Goal: Information Seeking & Learning: Learn about a topic

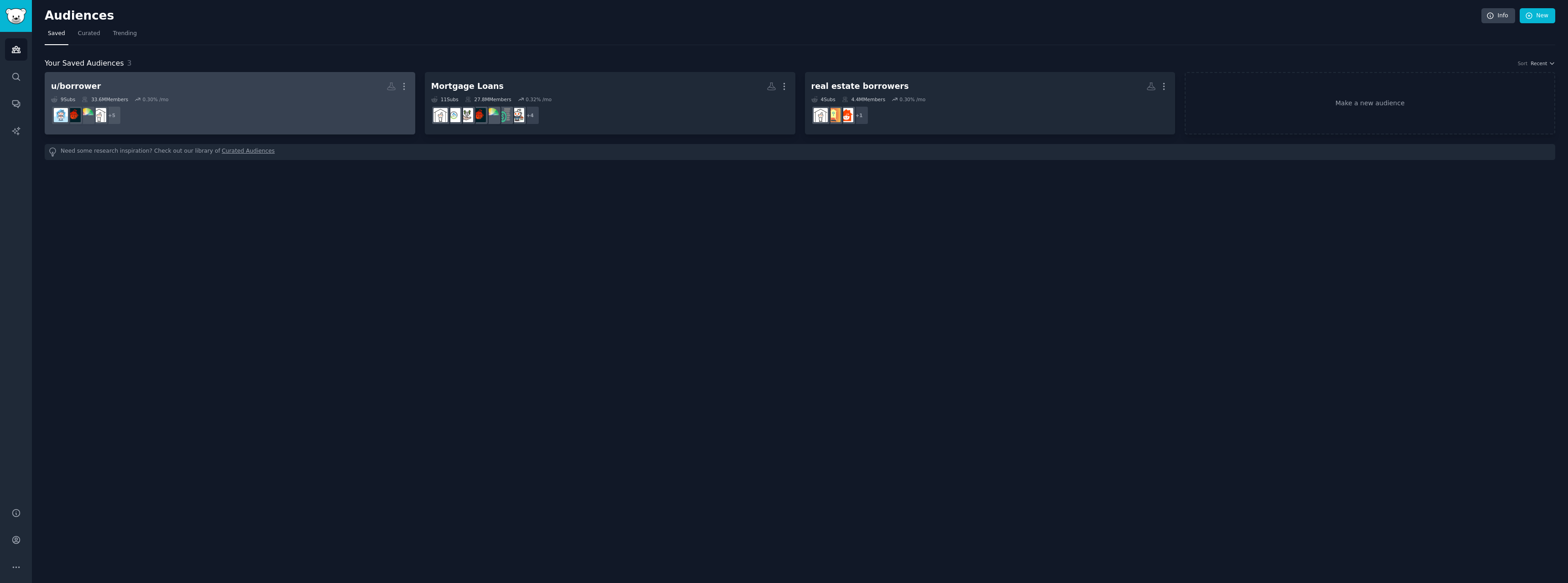
click at [302, 107] on dd "+ 5" at bounding box center [230, 115] width 358 height 25
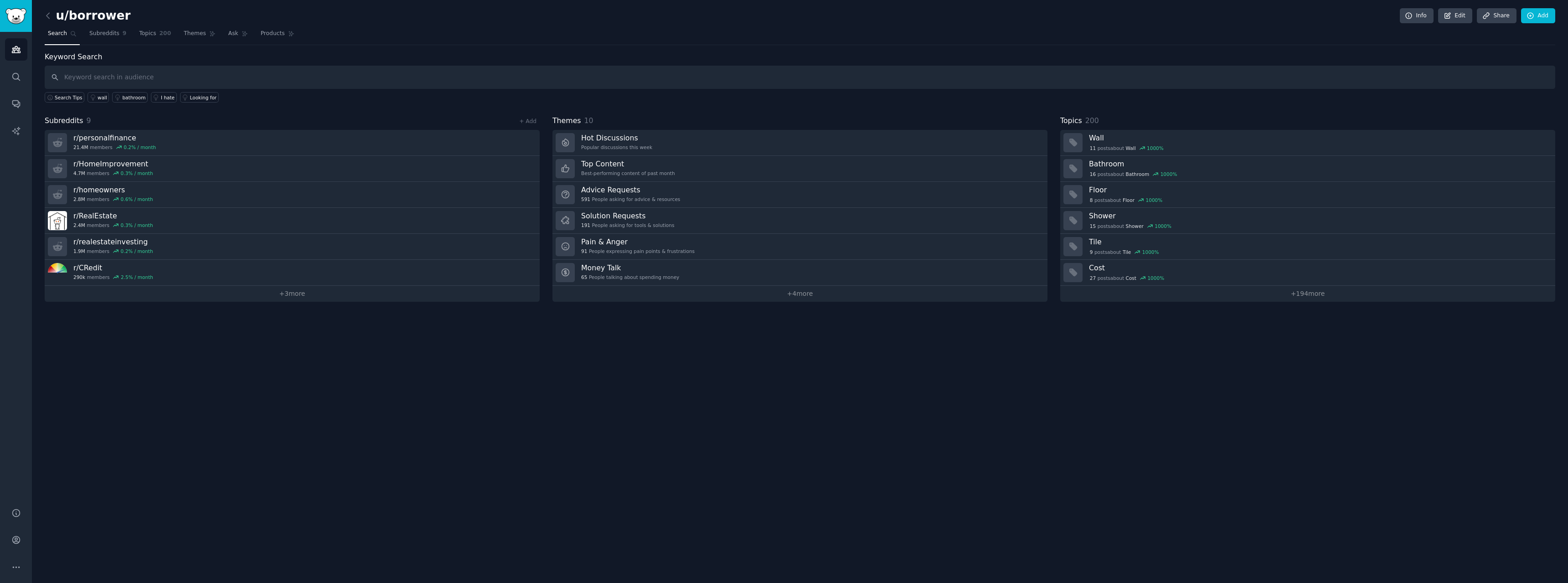
click at [139, 38] on link "Topics 200" at bounding box center [155, 36] width 39 height 19
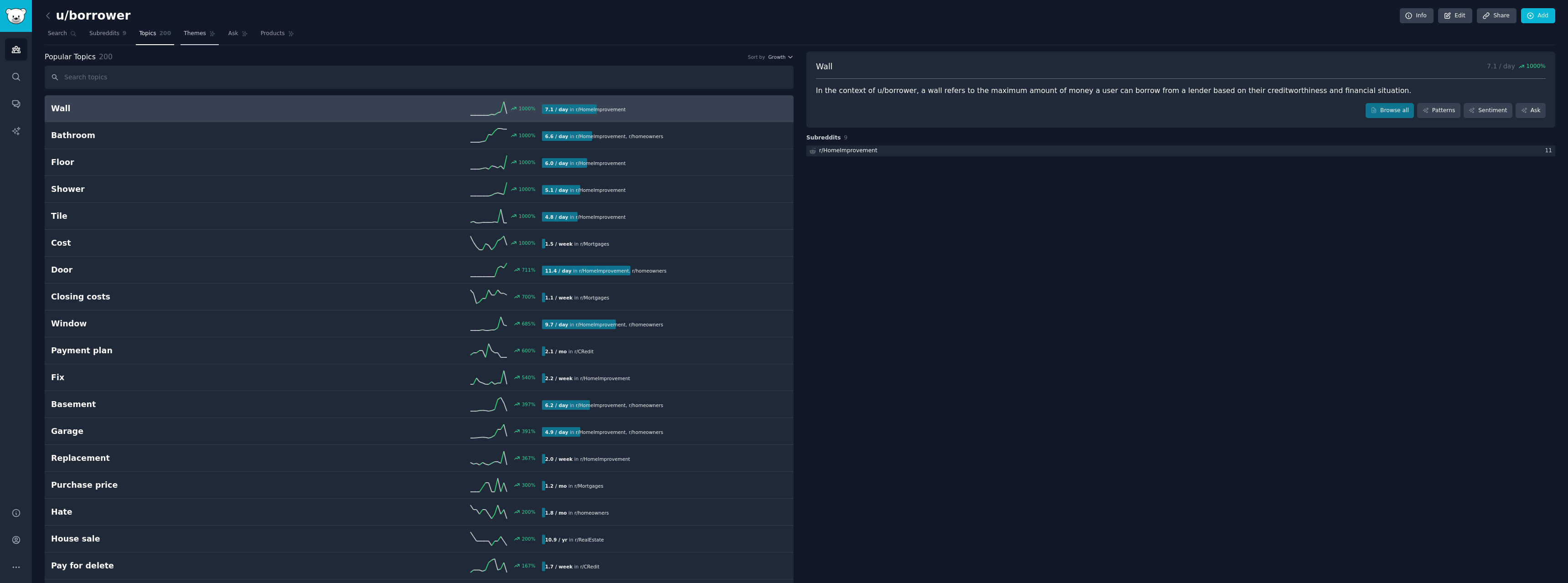
click at [184, 40] on link "Themes" at bounding box center [200, 36] width 39 height 19
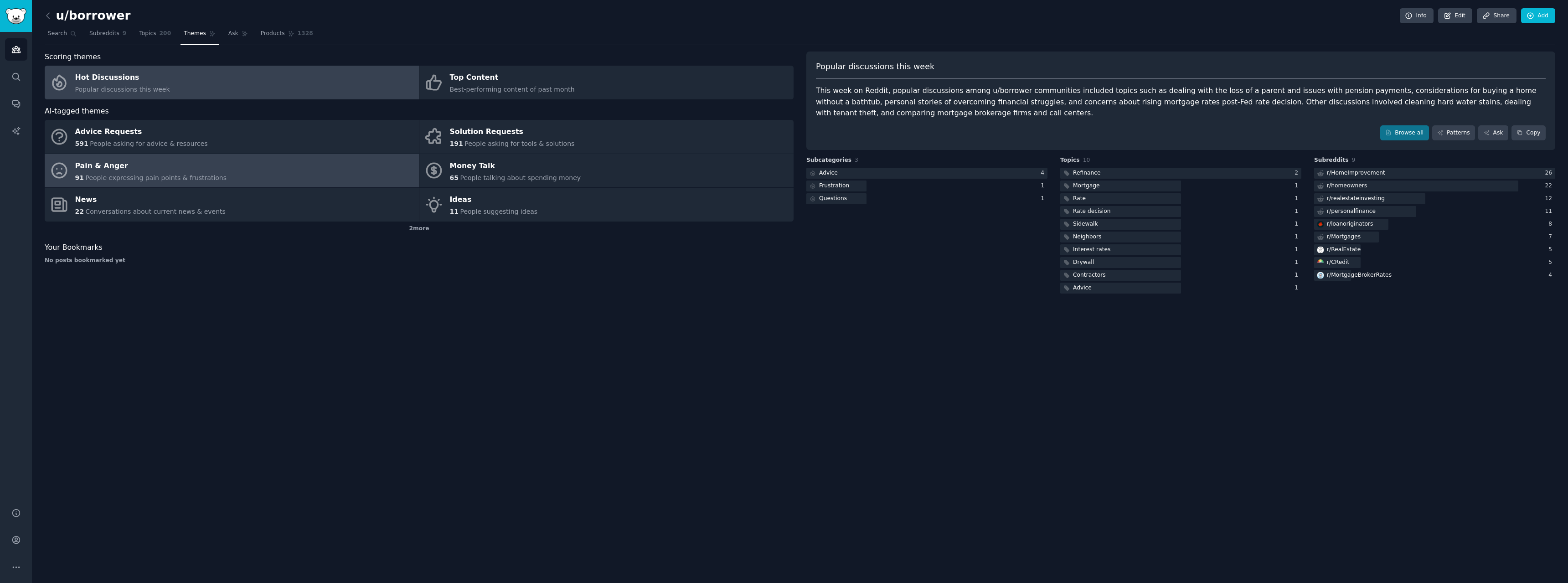
click at [266, 170] on link "Pain & Anger 91 People expressing pain points & frustrations" at bounding box center [232, 170] width 375 height 33
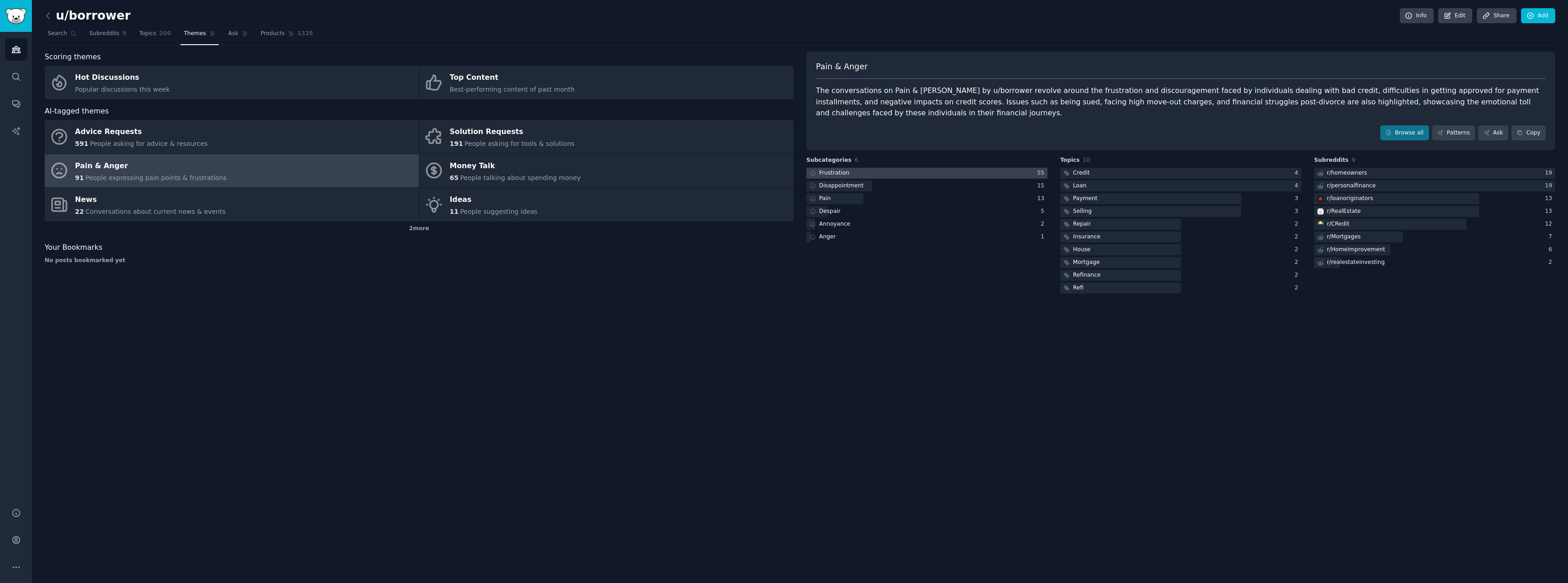
click at [896, 168] on div at bounding box center [927, 173] width 242 height 11
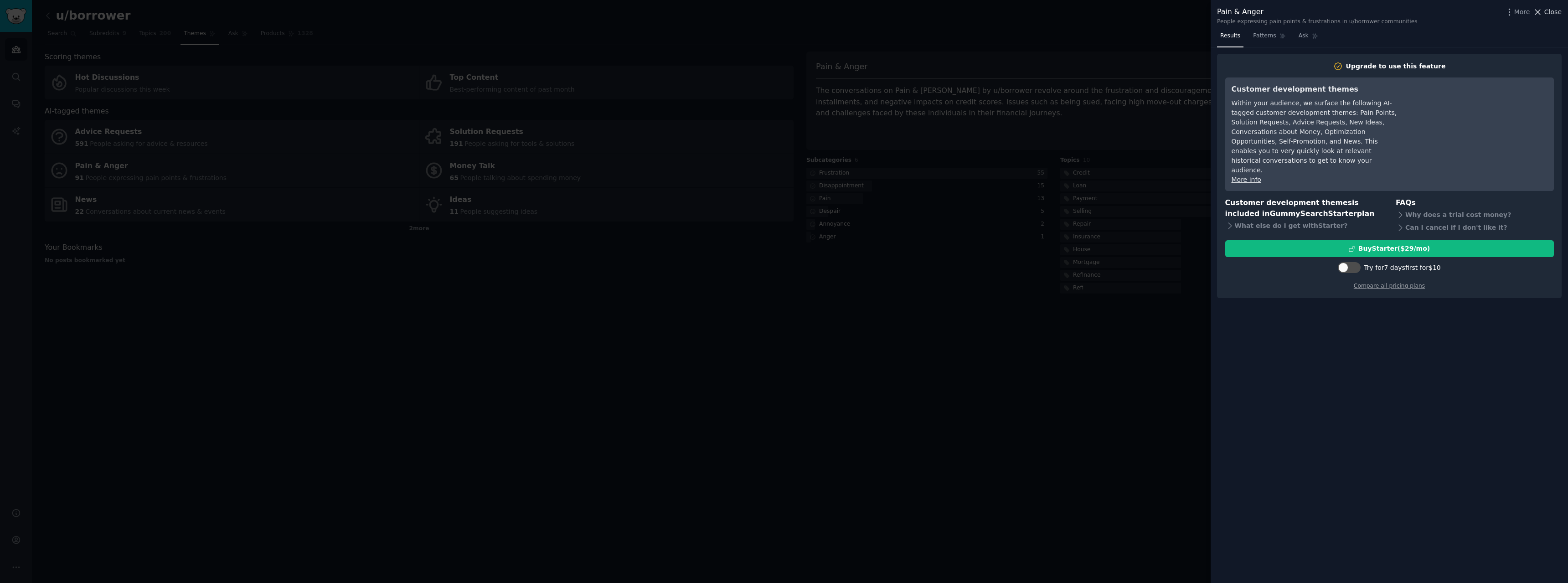
click at [1551, 11] on span "Close" at bounding box center [1553, 12] width 17 height 10
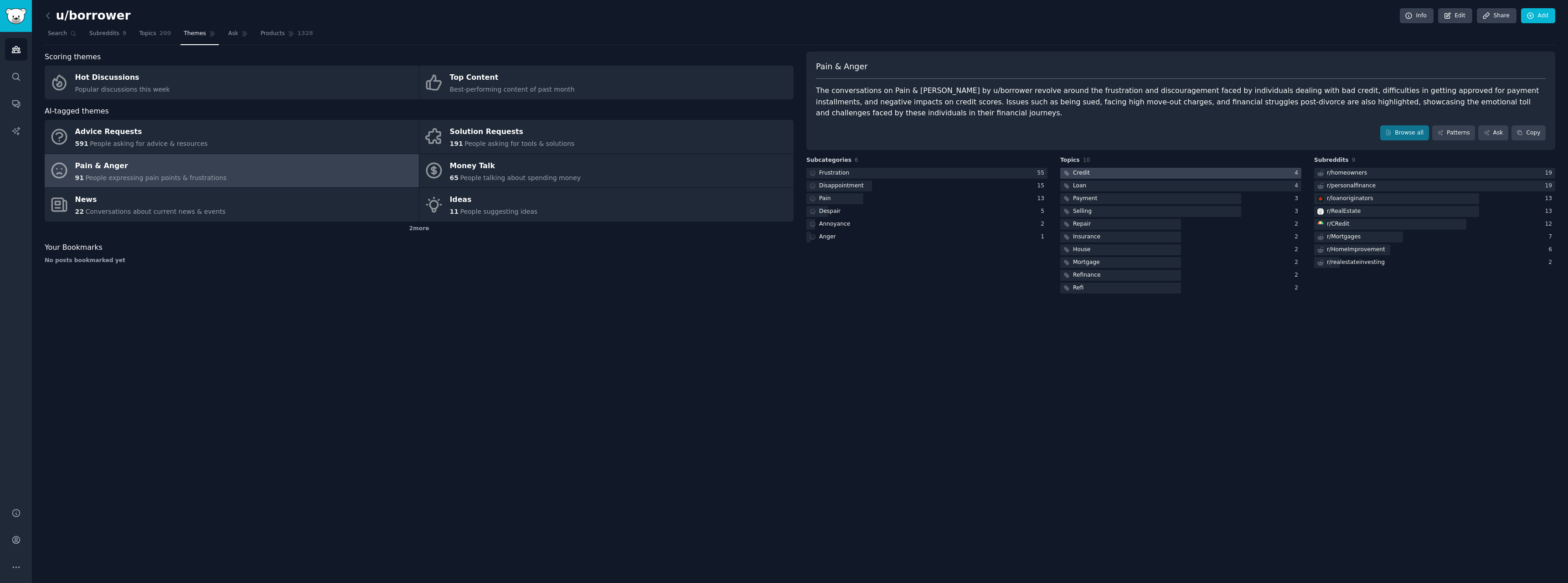
click at [1146, 168] on div at bounding box center [1181, 173] width 242 height 11
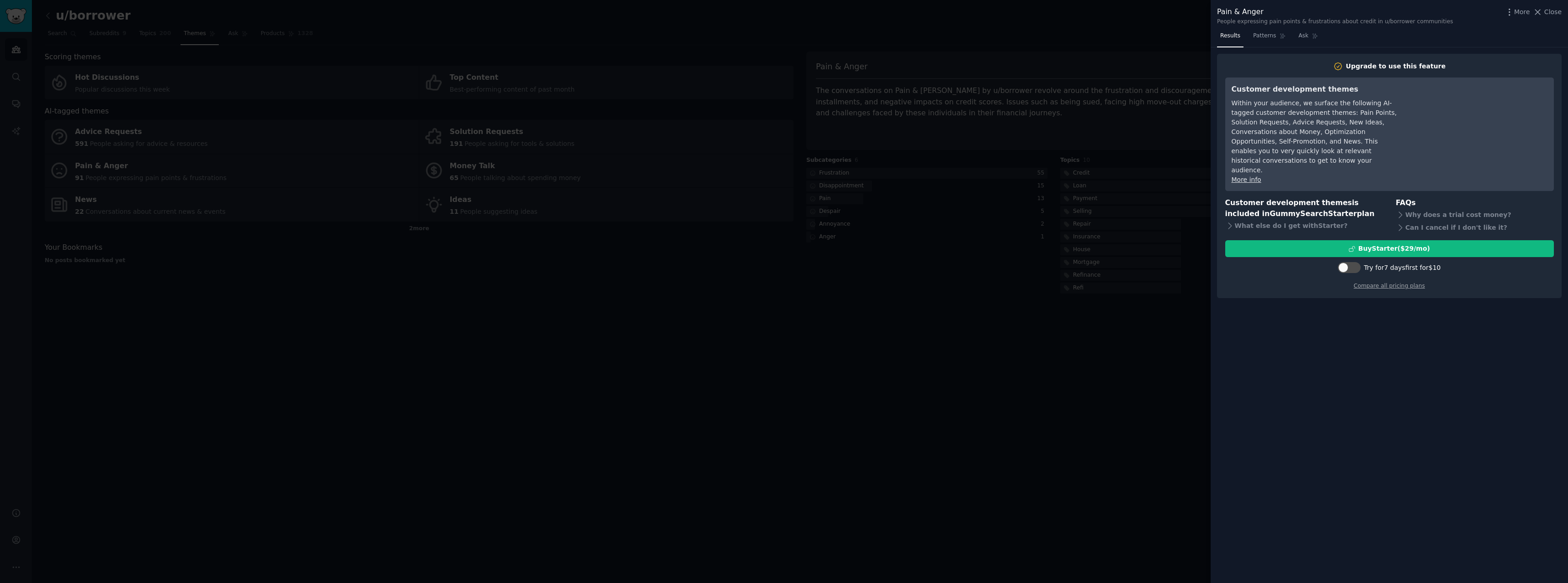
click at [1549, 11] on span "Close" at bounding box center [1553, 12] width 17 height 10
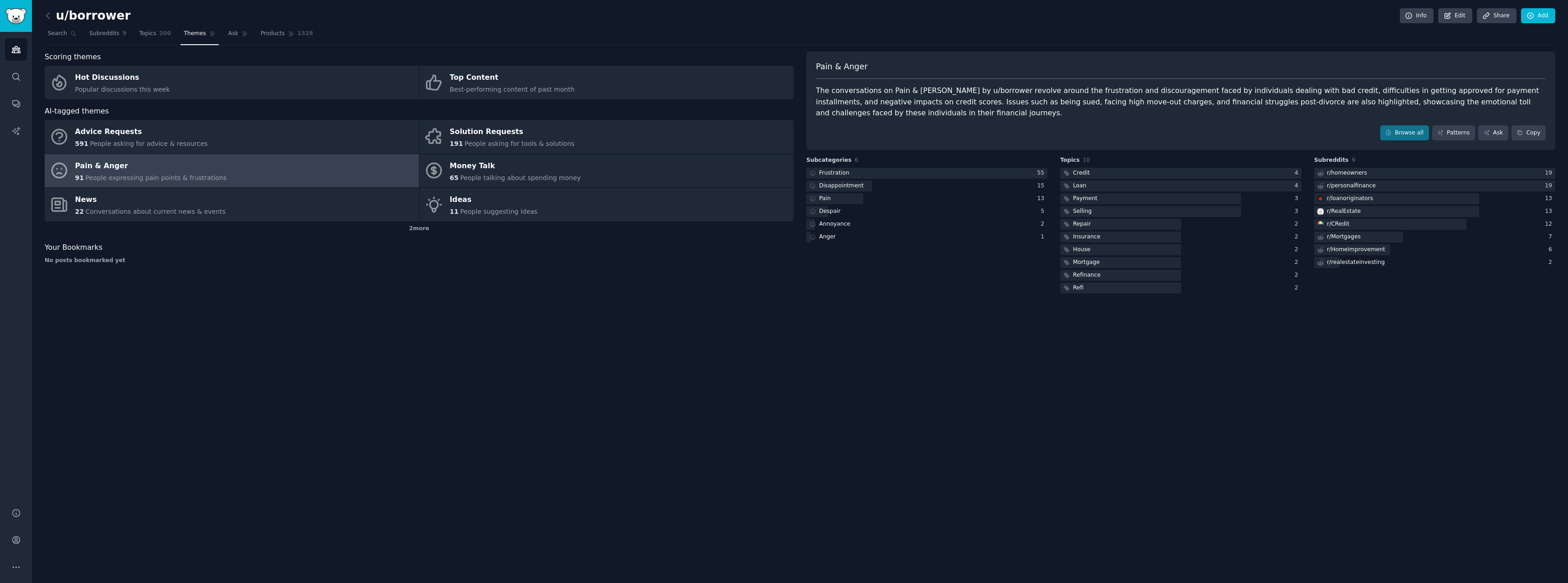
click at [250, 174] on link "Pain & Anger 91 People expressing pain points & frustrations" at bounding box center [232, 170] width 375 height 33
click at [1416, 126] on link "Browse all" at bounding box center [1405, 133] width 49 height 16
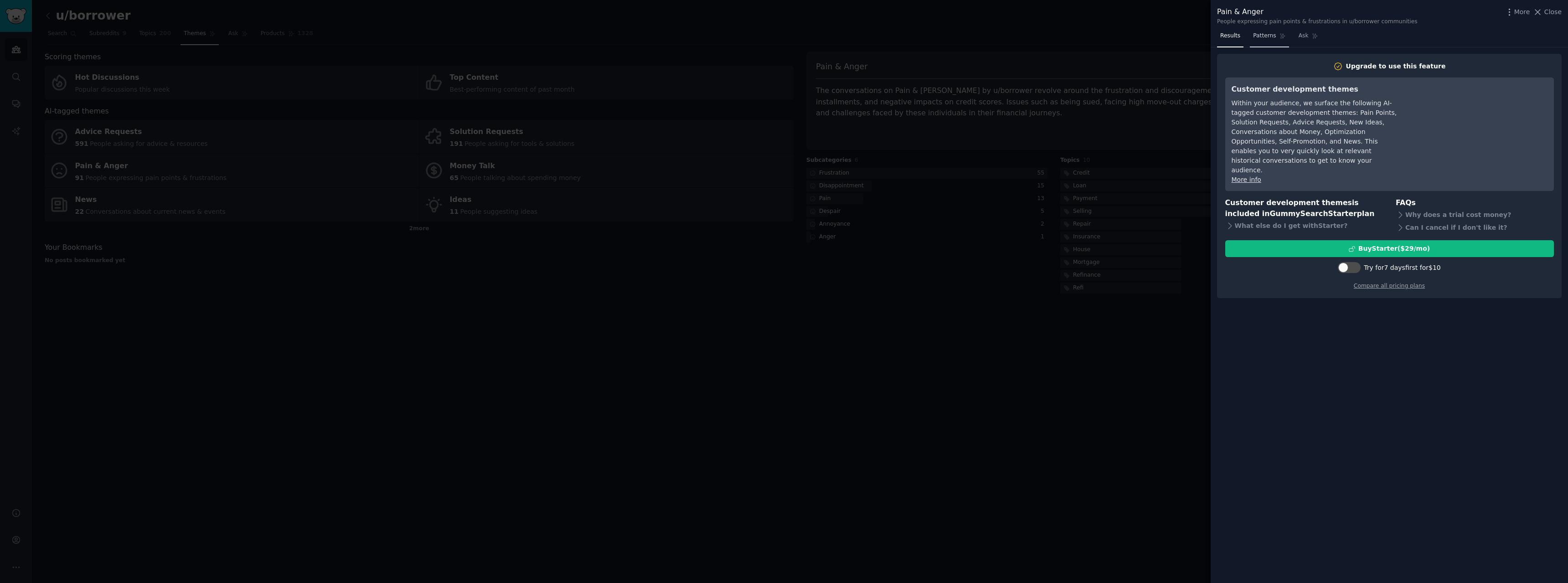
click at [1259, 33] on span "Patterns" at bounding box center [1265, 36] width 23 height 8
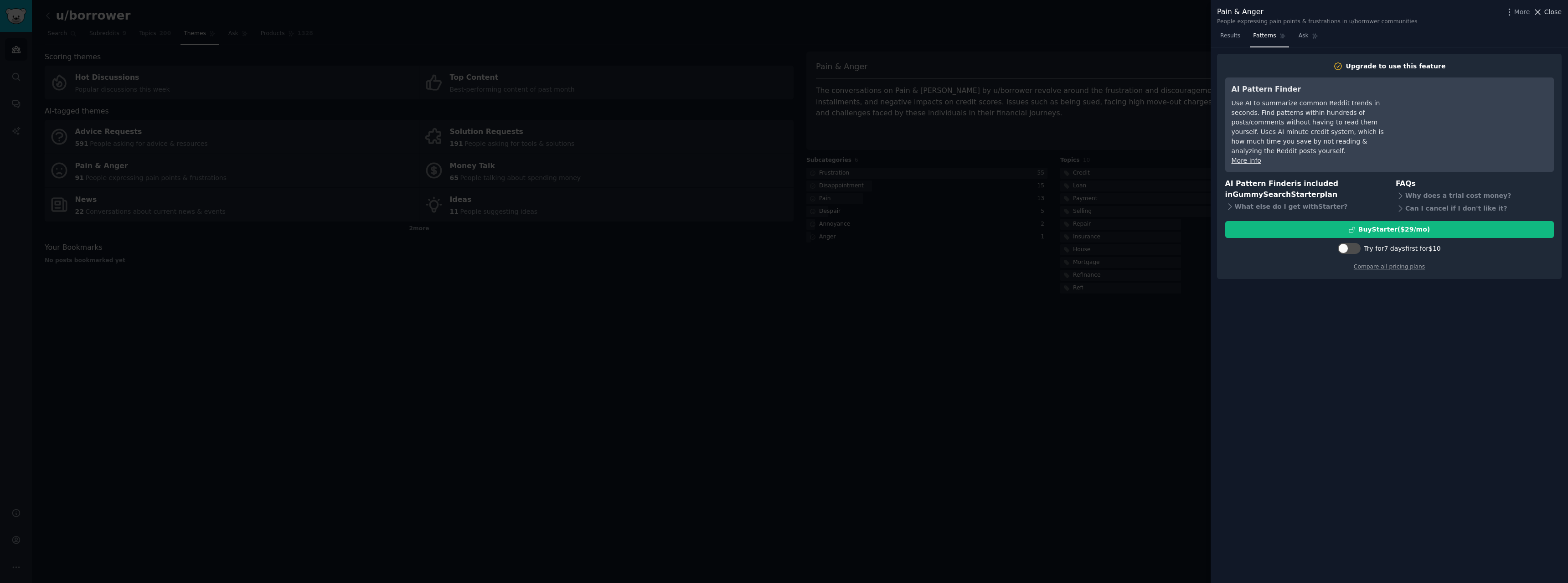
click at [1548, 13] on span "Close" at bounding box center [1553, 12] width 17 height 10
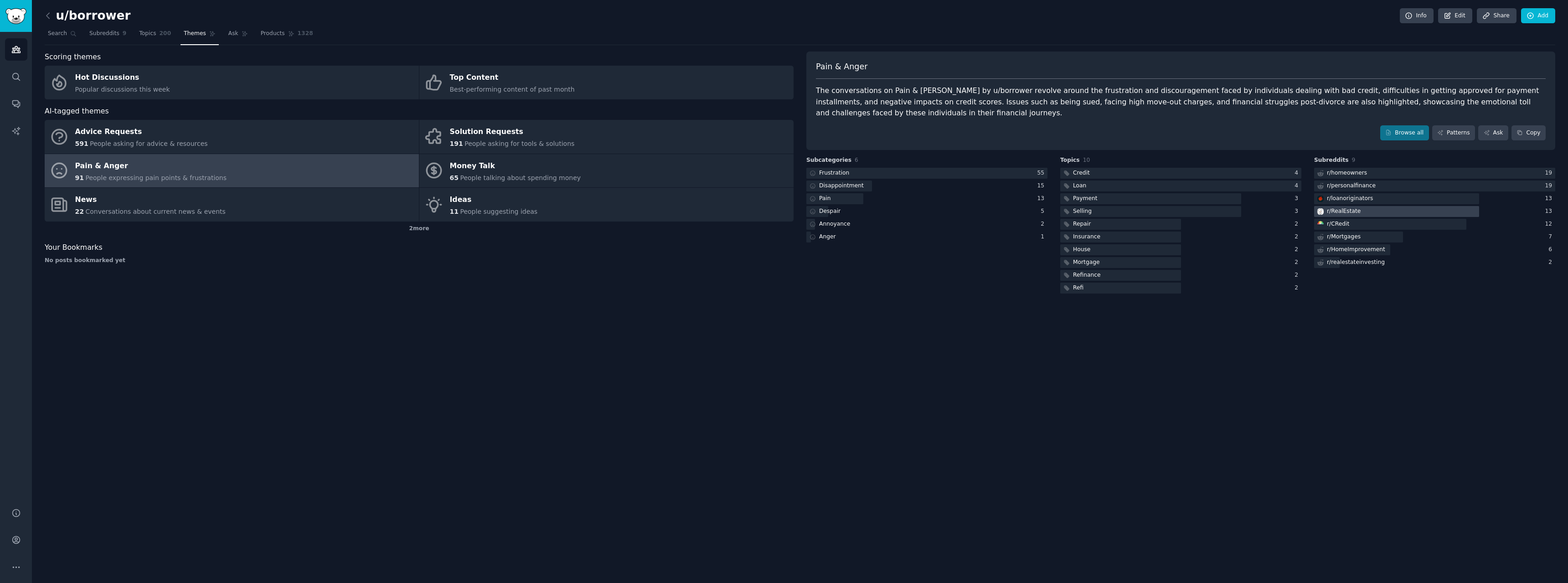
click at [1351, 207] on div "r/ RealEstate" at bounding box center [1344, 211] width 33 height 8
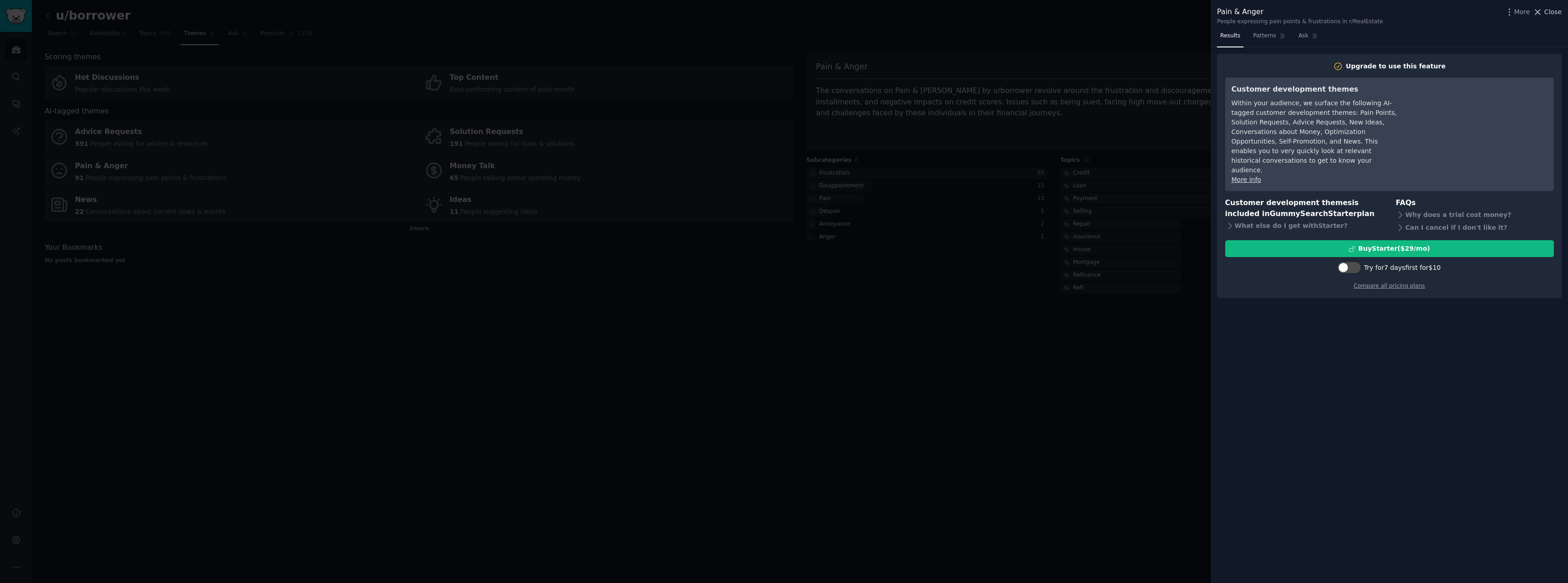
click at [1555, 14] on span "Close" at bounding box center [1553, 12] width 17 height 10
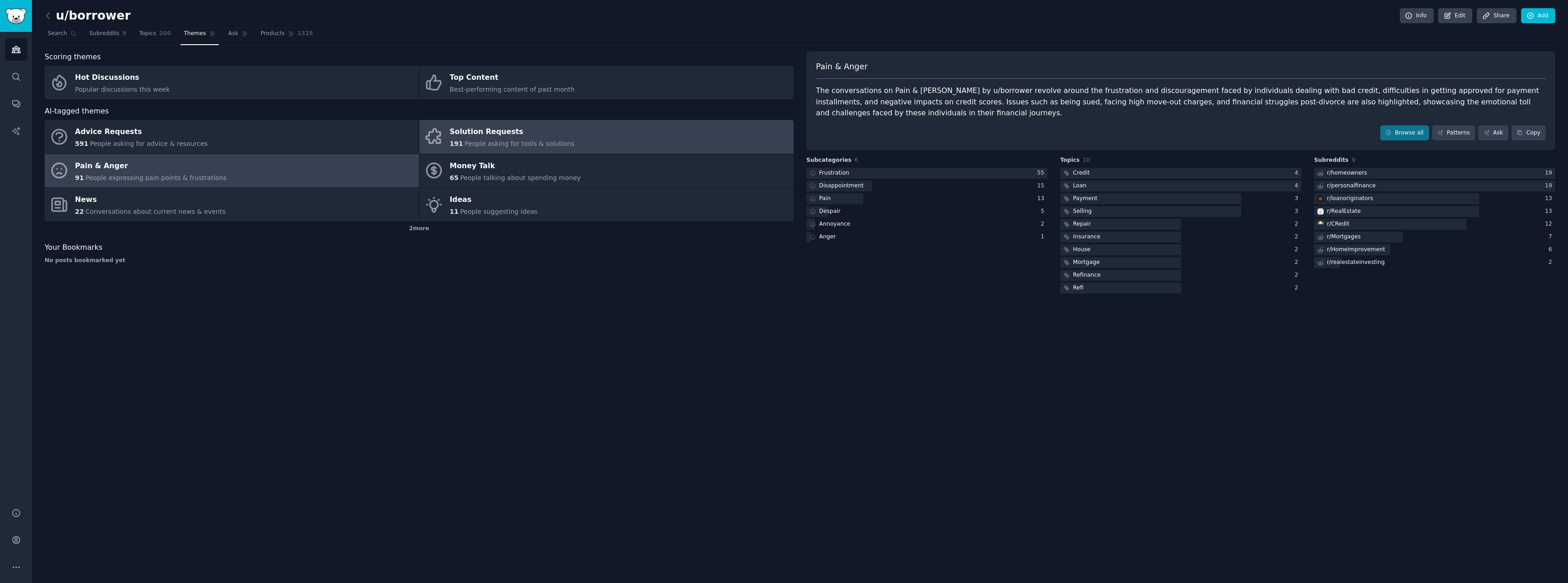
click at [457, 144] on span "191" at bounding box center [457, 143] width 13 height 7
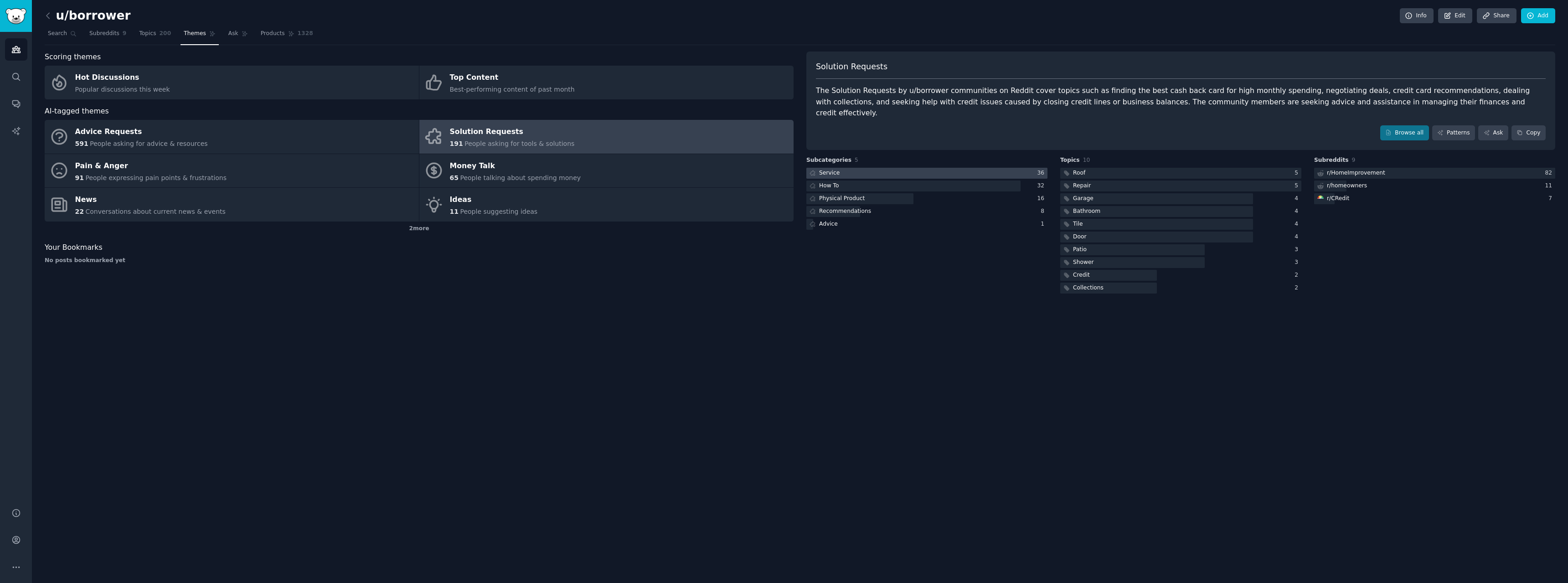
click at [865, 168] on div at bounding box center [927, 173] width 242 height 11
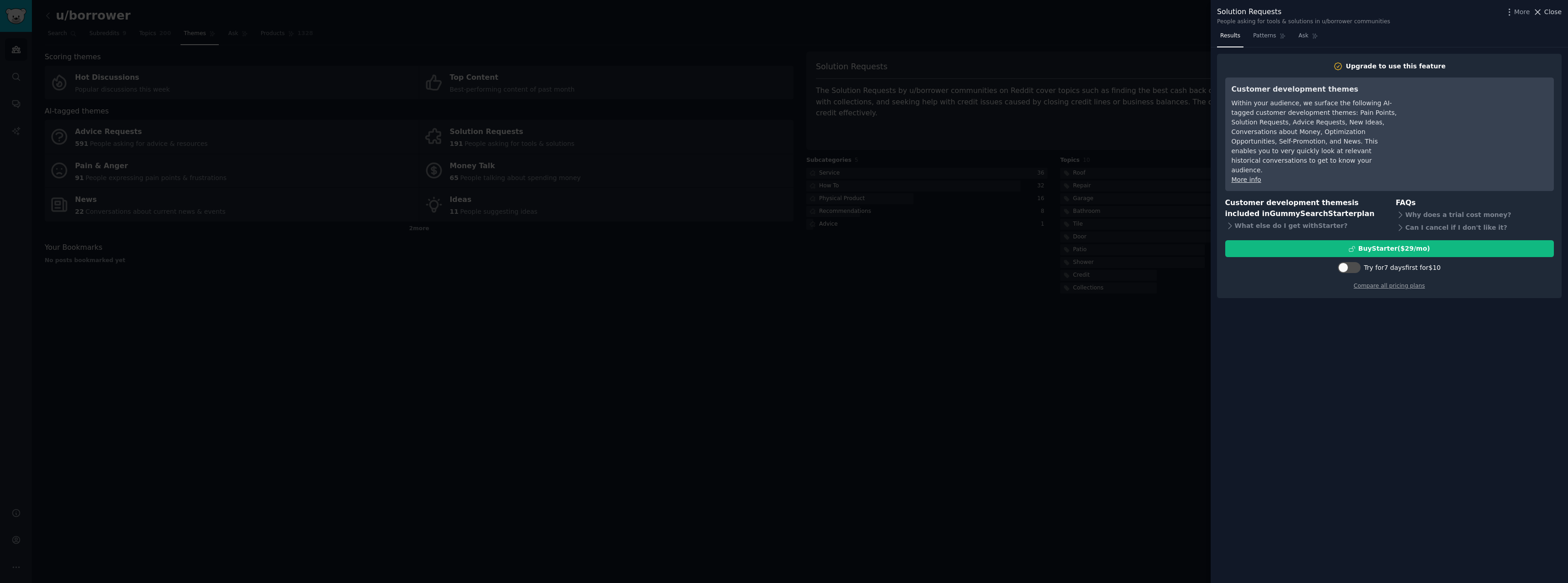
click at [1546, 11] on span "Close" at bounding box center [1553, 12] width 17 height 10
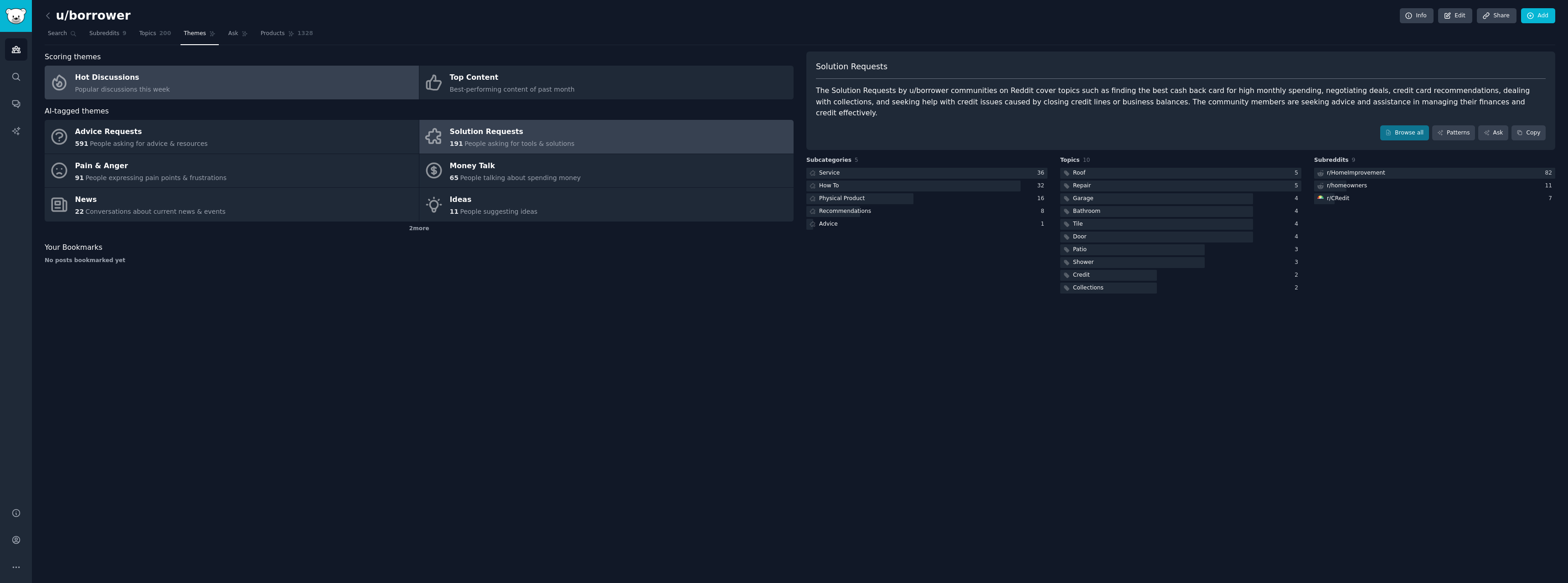
click at [216, 92] on link "Hot Discussions Popular discussions this week" at bounding box center [232, 82] width 375 height 33
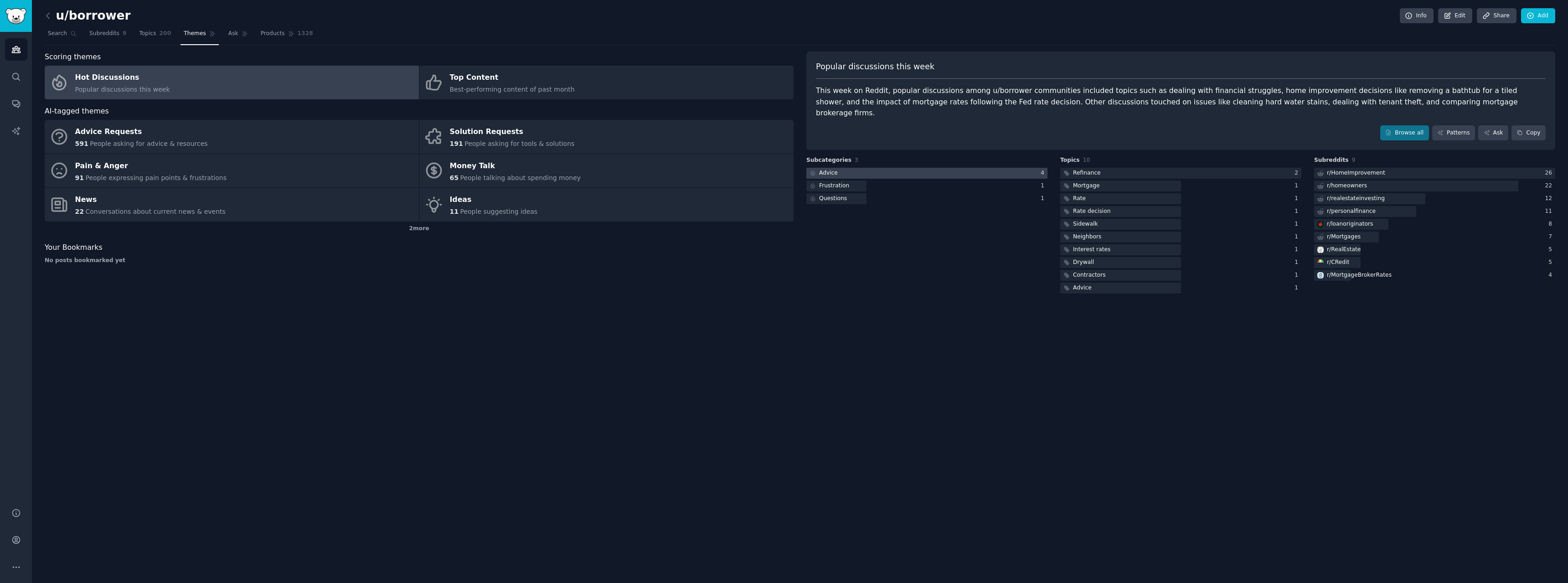
click at [922, 168] on div at bounding box center [927, 173] width 242 height 11
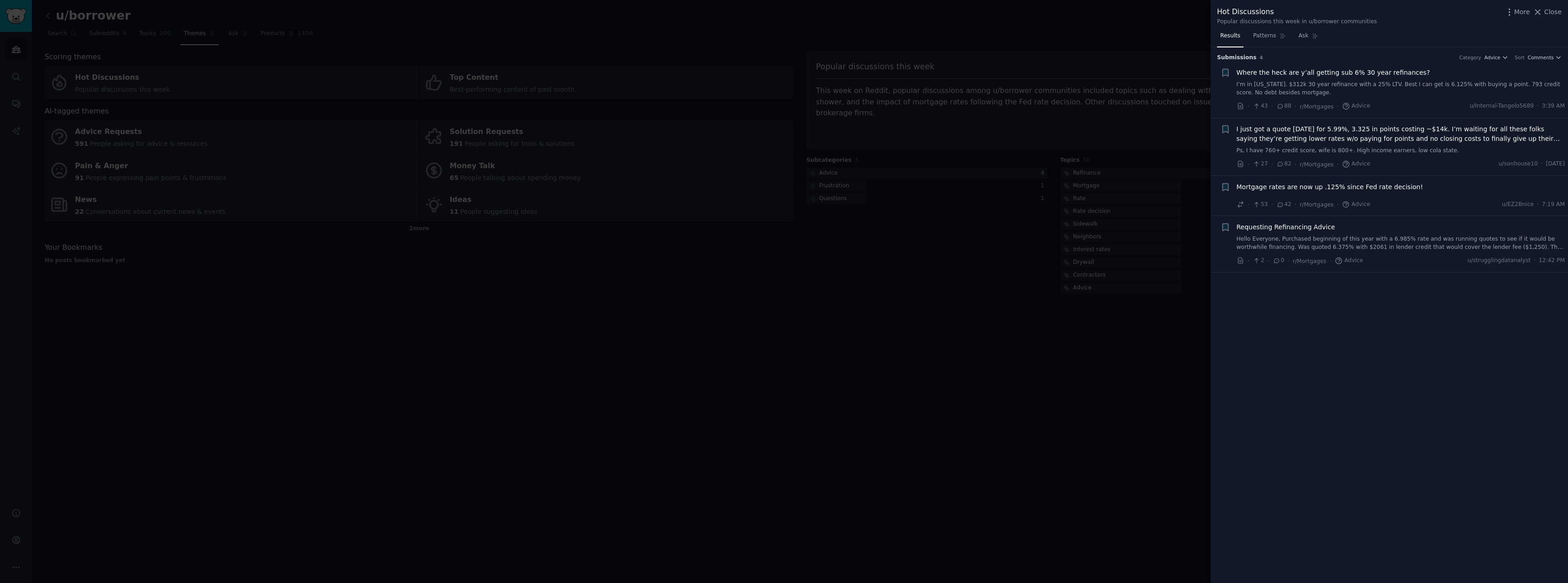
click at [1559, 9] on span "Close" at bounding box center [1553, 12] width 17 height 10
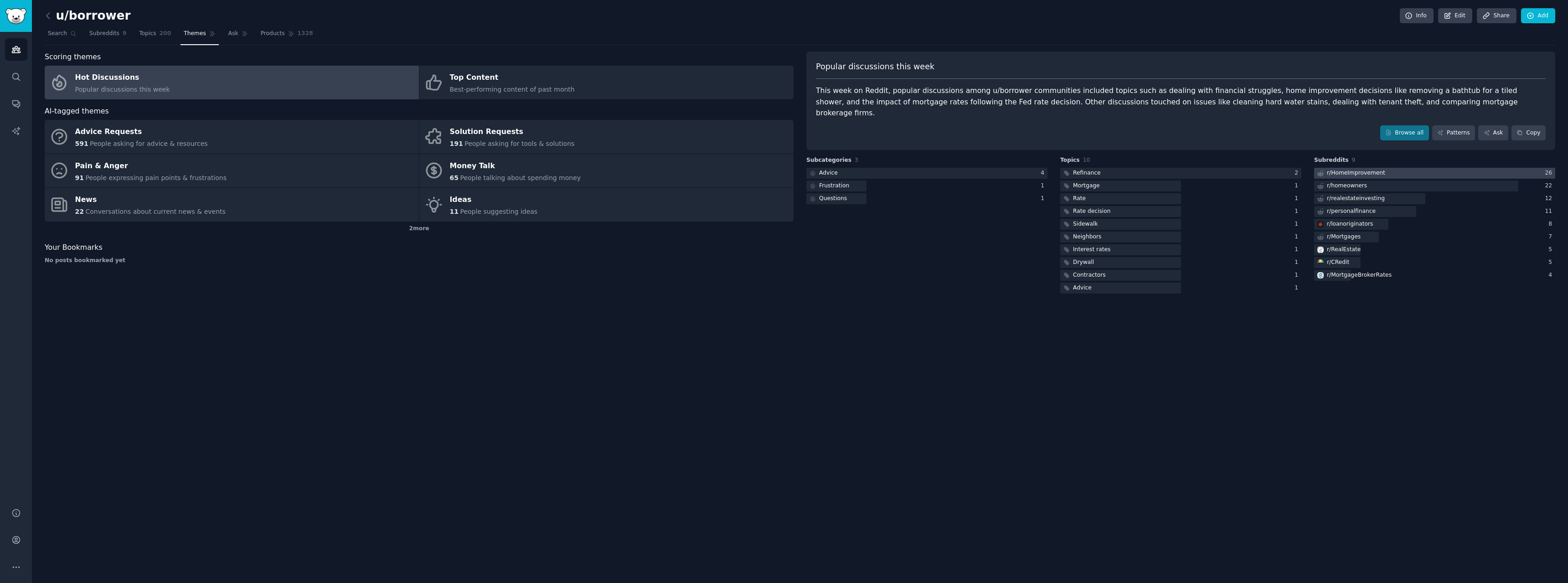
click at [1332, 168] on div "r/ HomeImprovement" at bounding box center [1351, 173] width 73 height 11
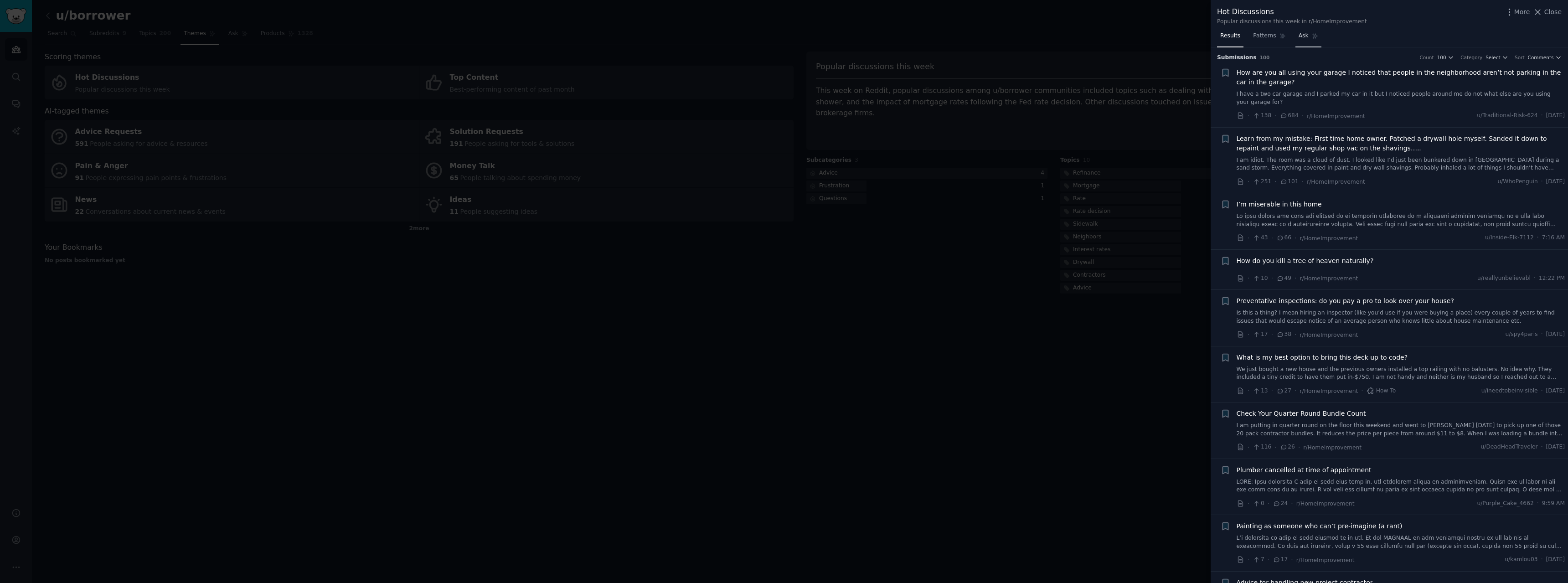
click at [1302, 39] on span "Ask" at bounding box center [1303, 36] width 10 height 8
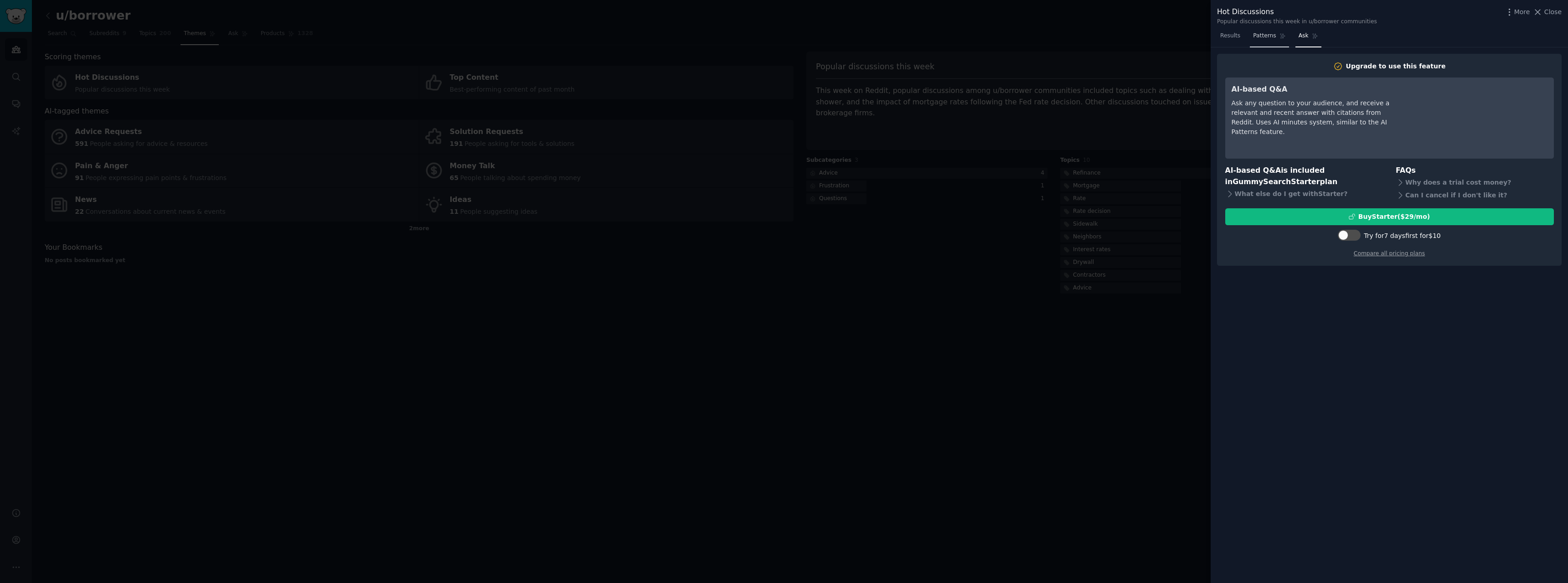
click at [1263, 39] on span "Patterns" at bounding box center [1265, 36] width 23 height 8
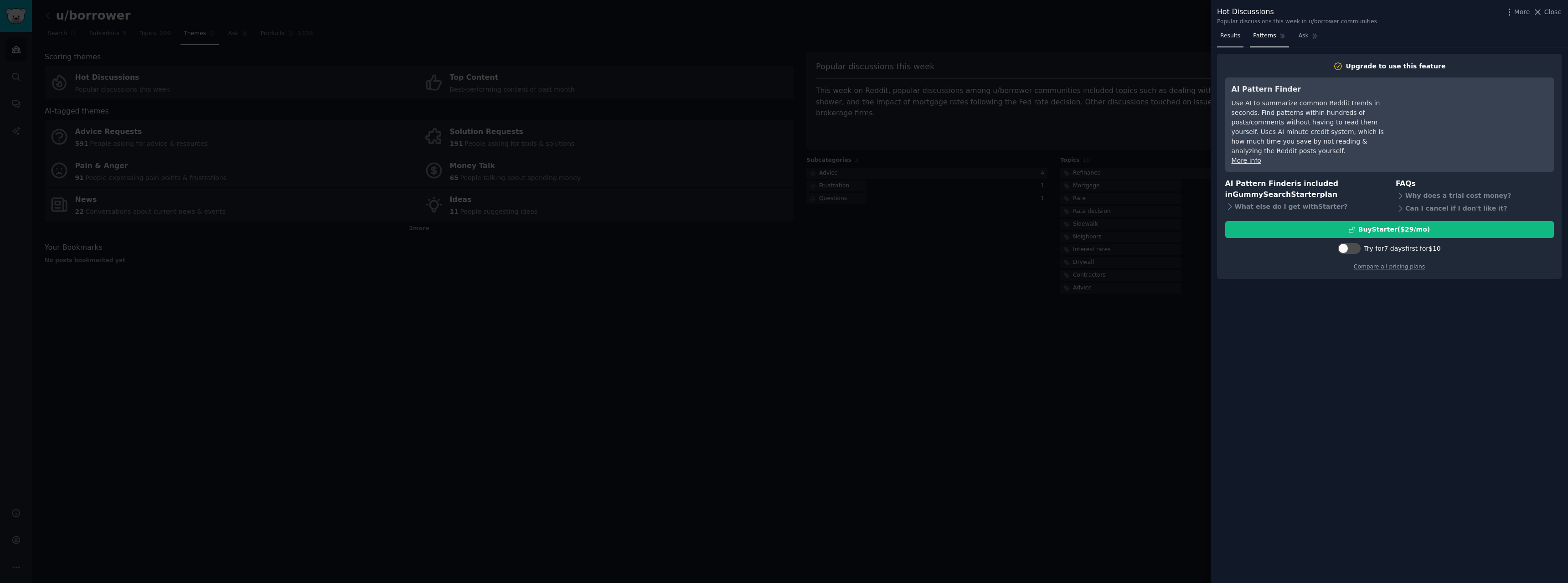
click at [1232, 39] on span "Results" at bounding box center [1230, 36] width 20 height 8
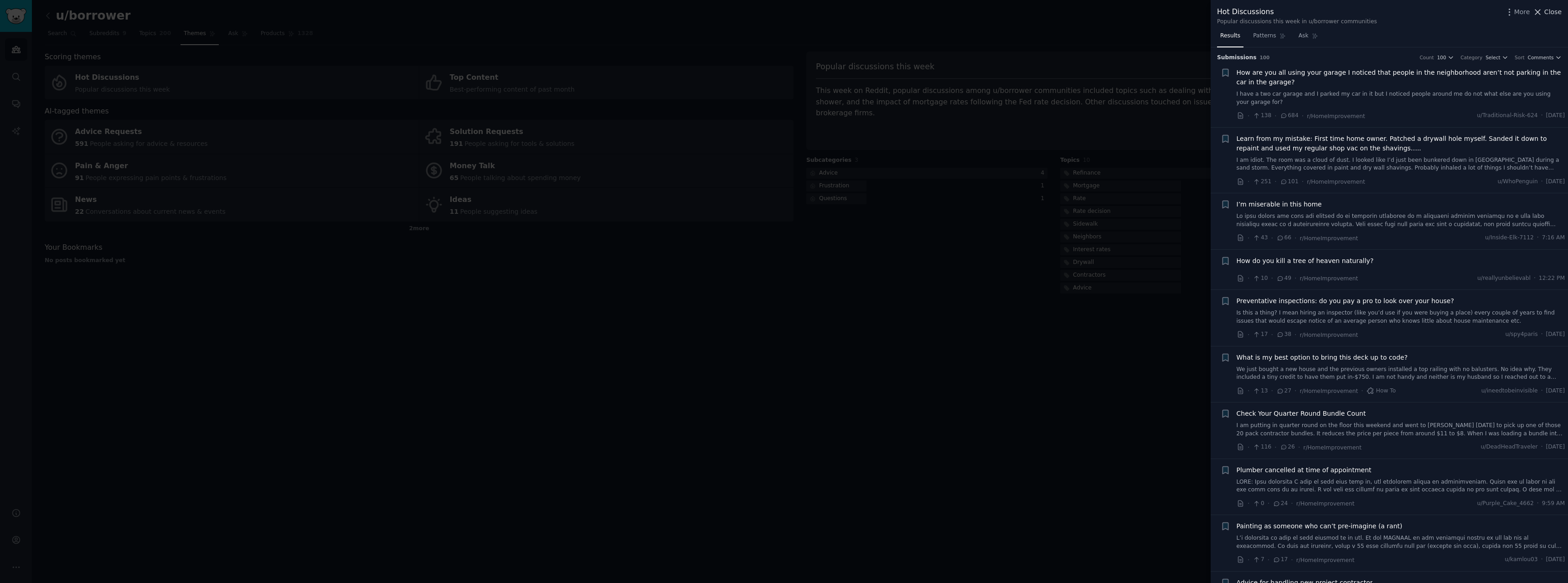
click at [1546, 11] on button "Close" at bounding box center [1547, 12] width 29 height 10
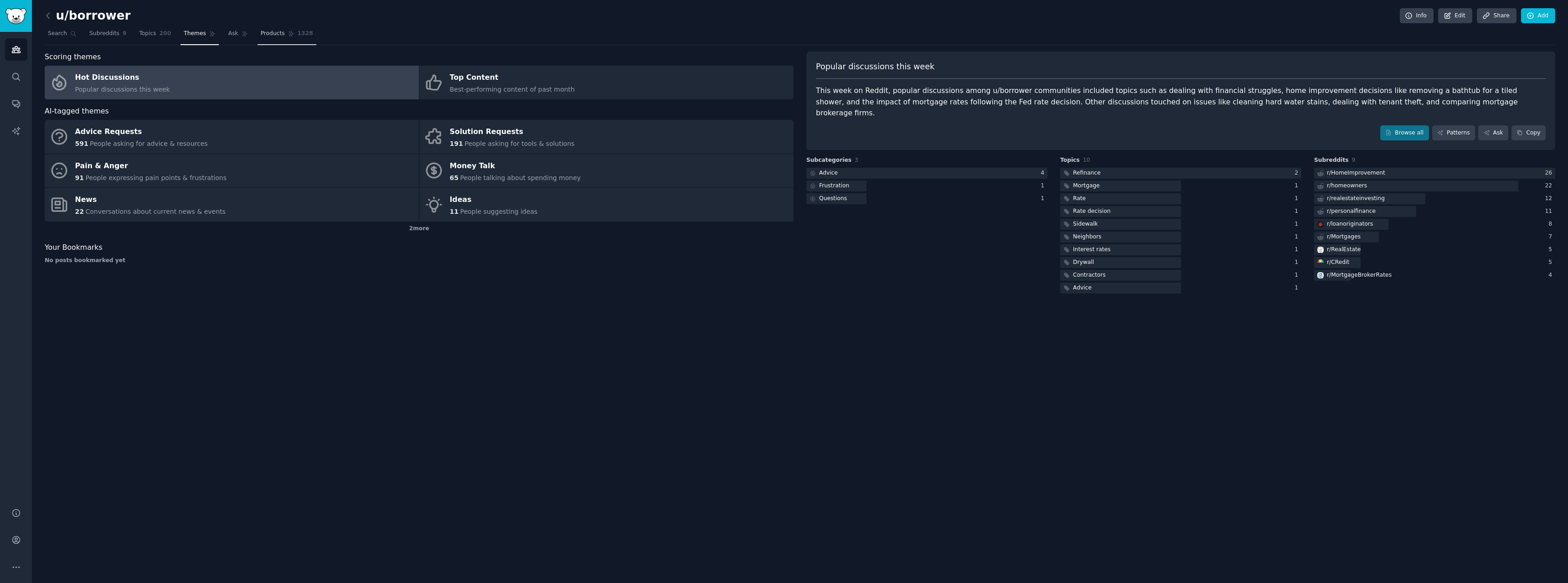
click at [282, 35] on link "Products 1328" at bounding box center [287, 36] width 59 height 19
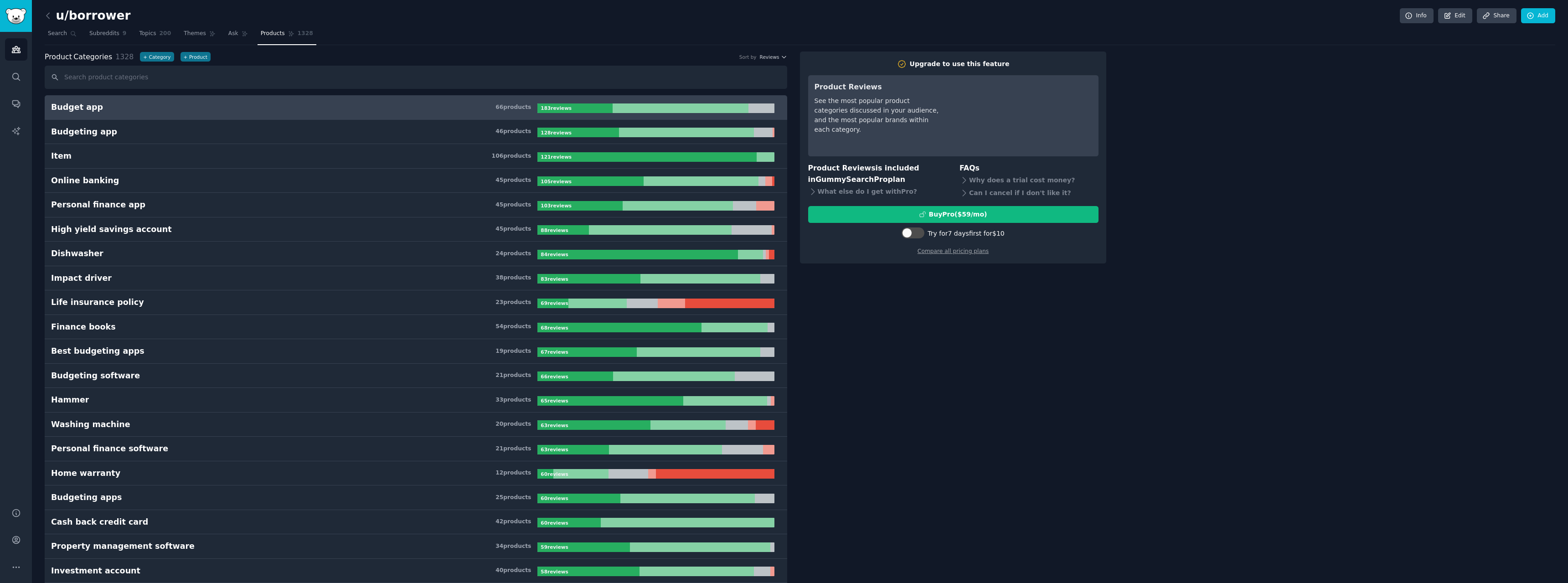
click at [314, 112] on h3 "Budget app 66 product s" at bounding box center [294, 107] width 487 height 11
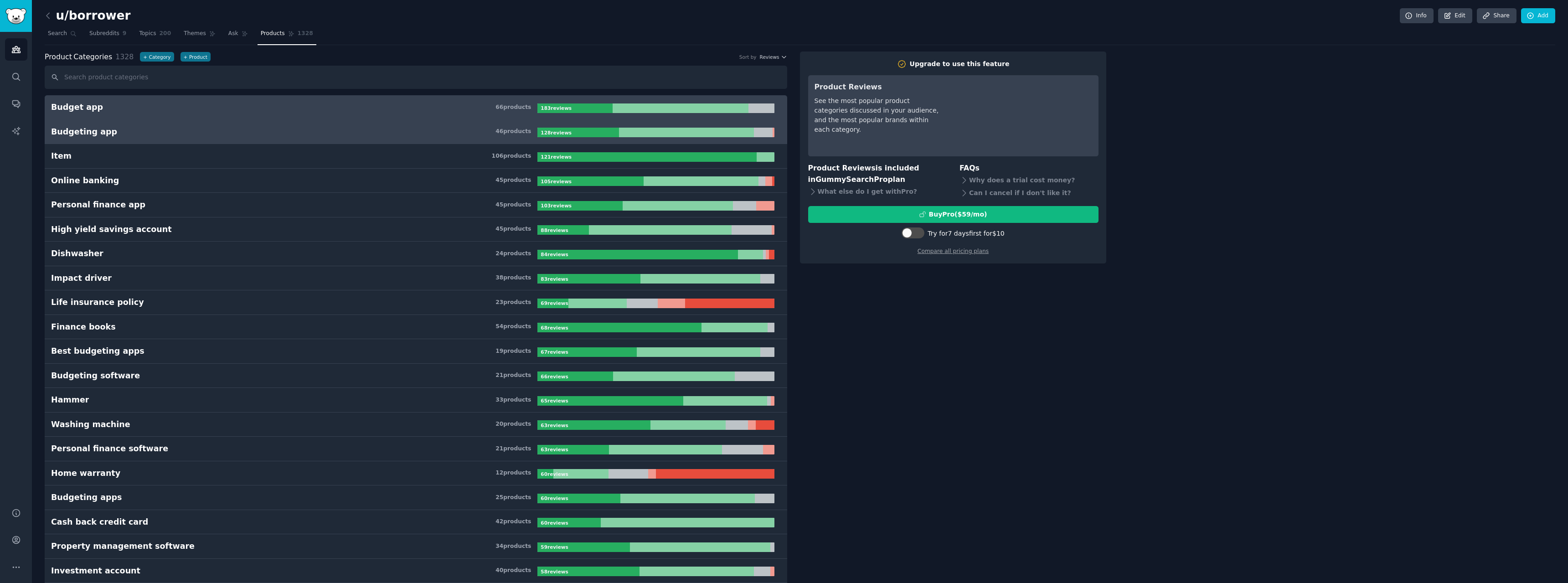
click at [304, 130] on h3 "Budgeting app 46 product s" at bounding box center [294, 131] width 487 height 11
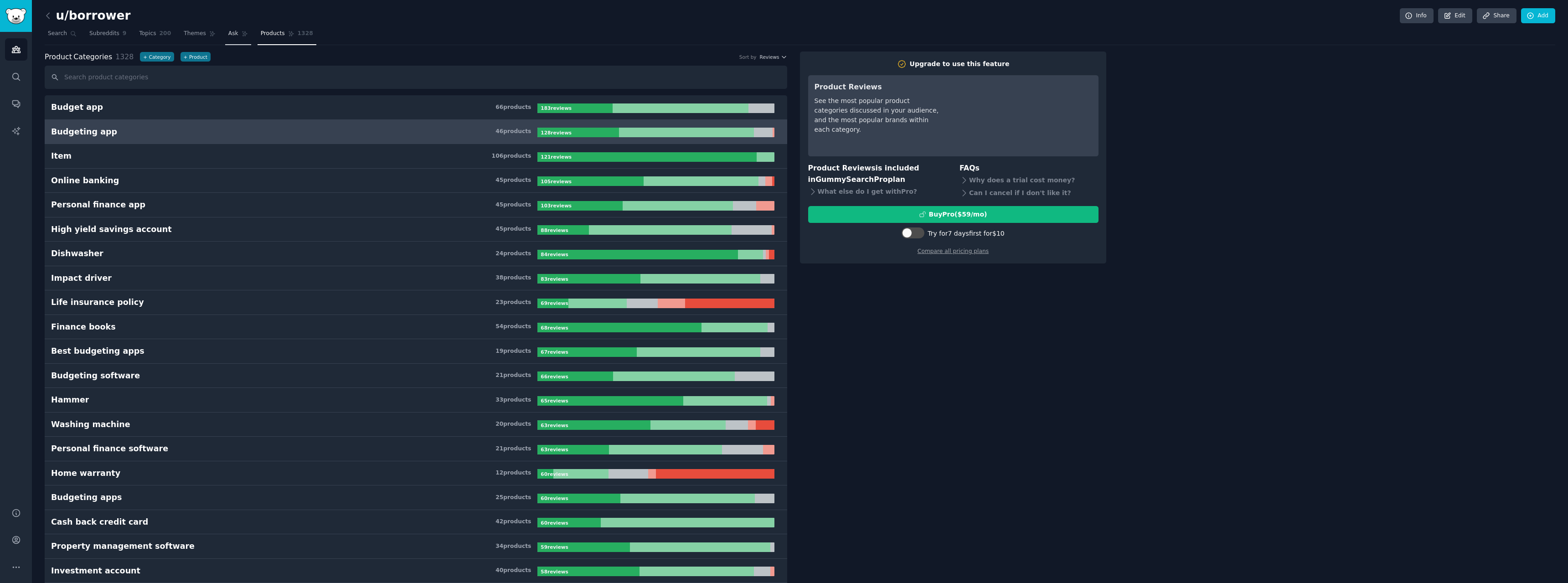
click at [228, 35] on span "Ask" at bounding box center [233, 33] width 10 height 8
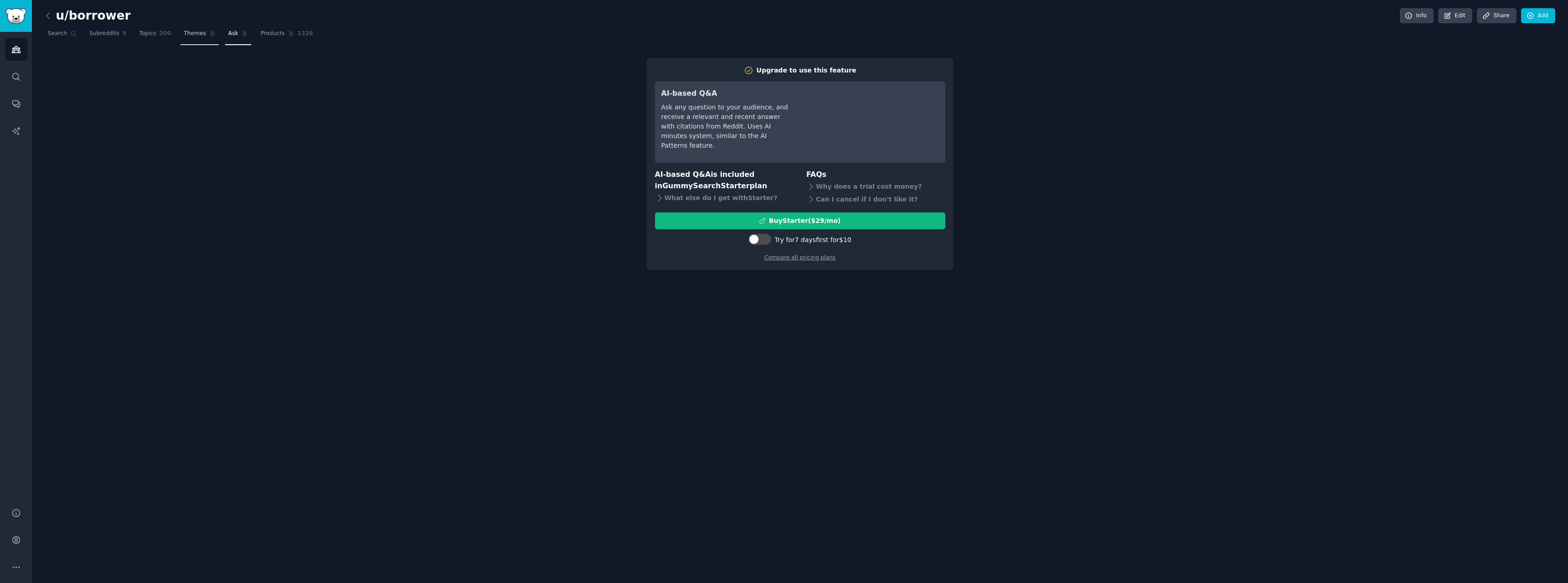
click at [181, 43] on link "Themes" at bounding box center [200, 36] width 39 height 19
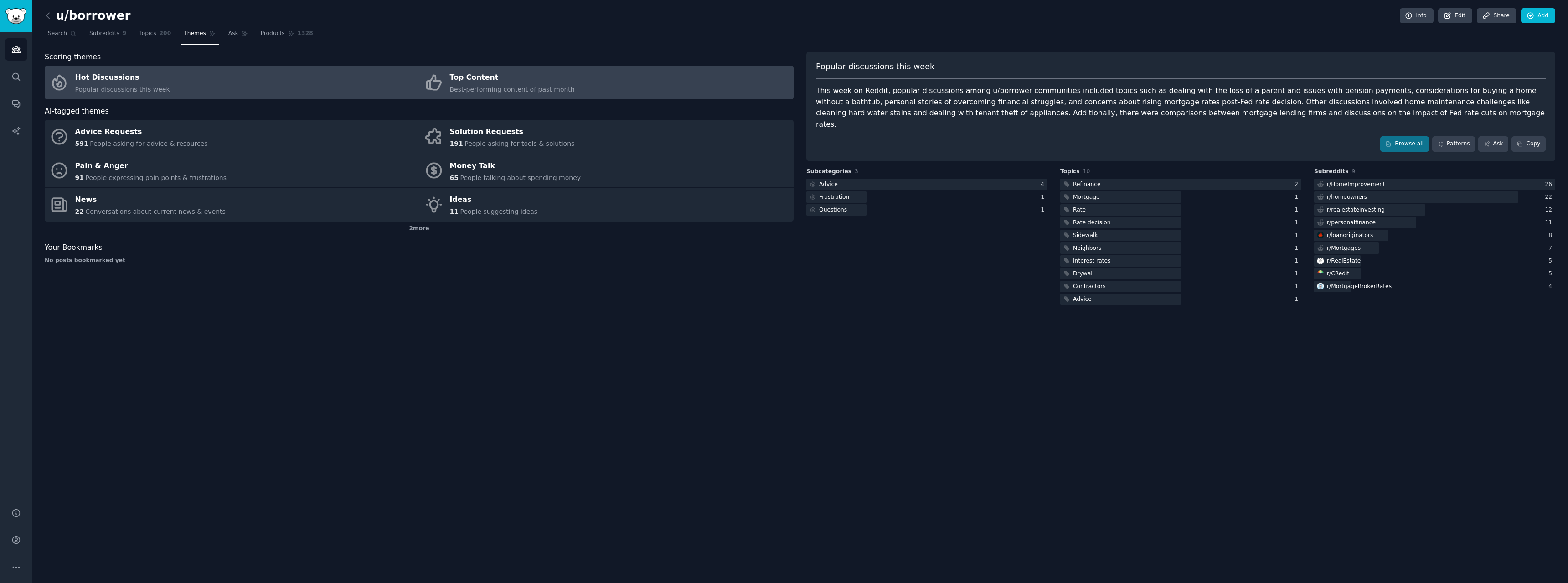
click at [446, 82] on link "Top Content Best-performing content of past month" at bounding box center [606, 82] width 375 height 33
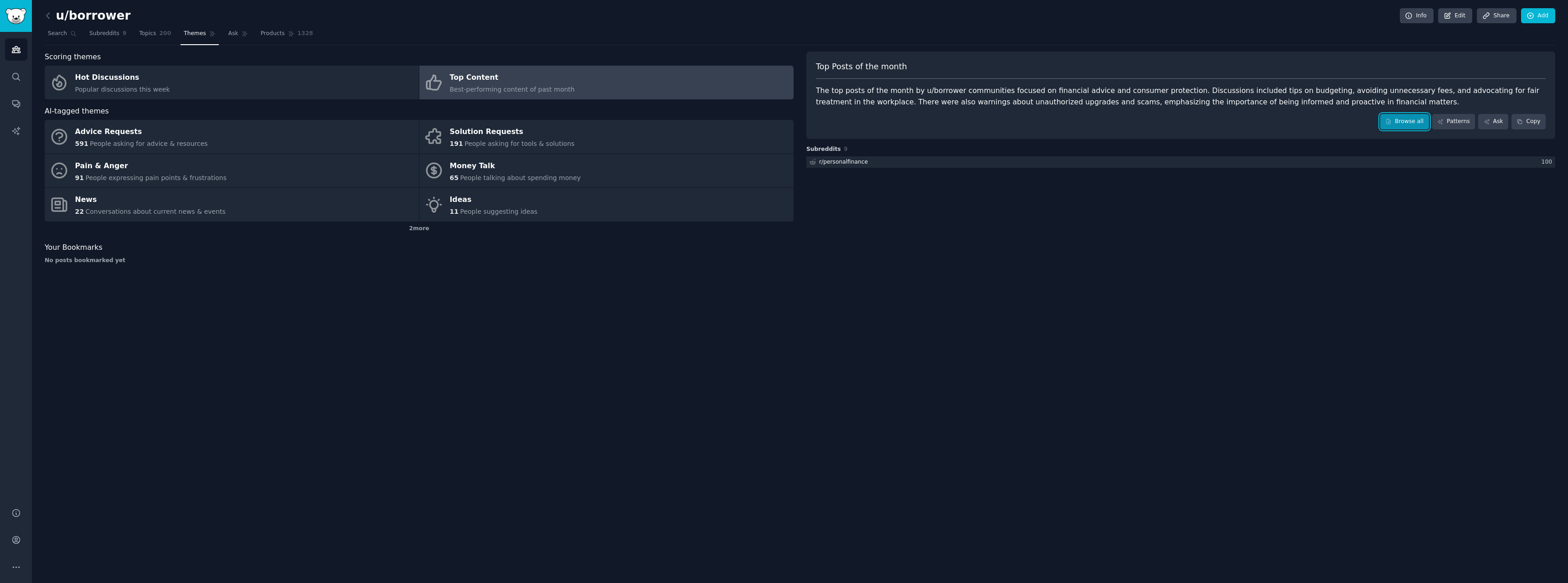
click at [1417, 114] on link "Browse all" at bounding box center [1405, 121] width 49 height 16
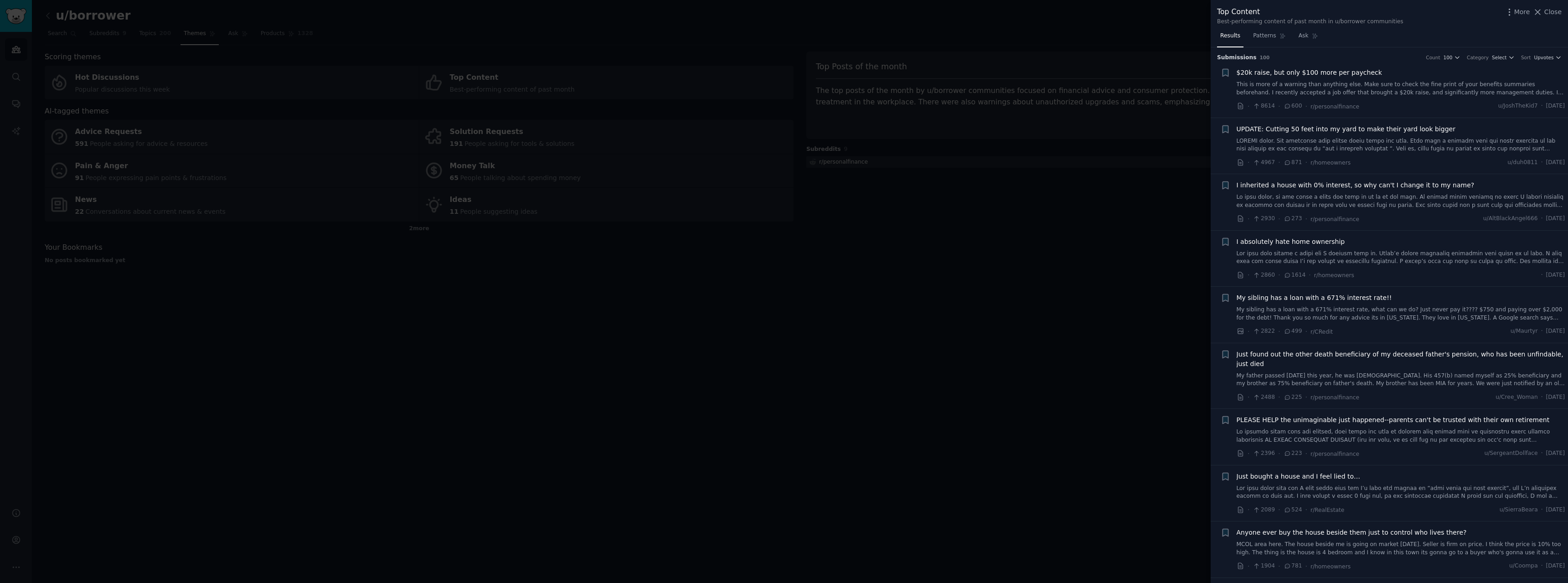
click at [1328, 253] on link at bounding box center [1401, 257] width 328 height 16
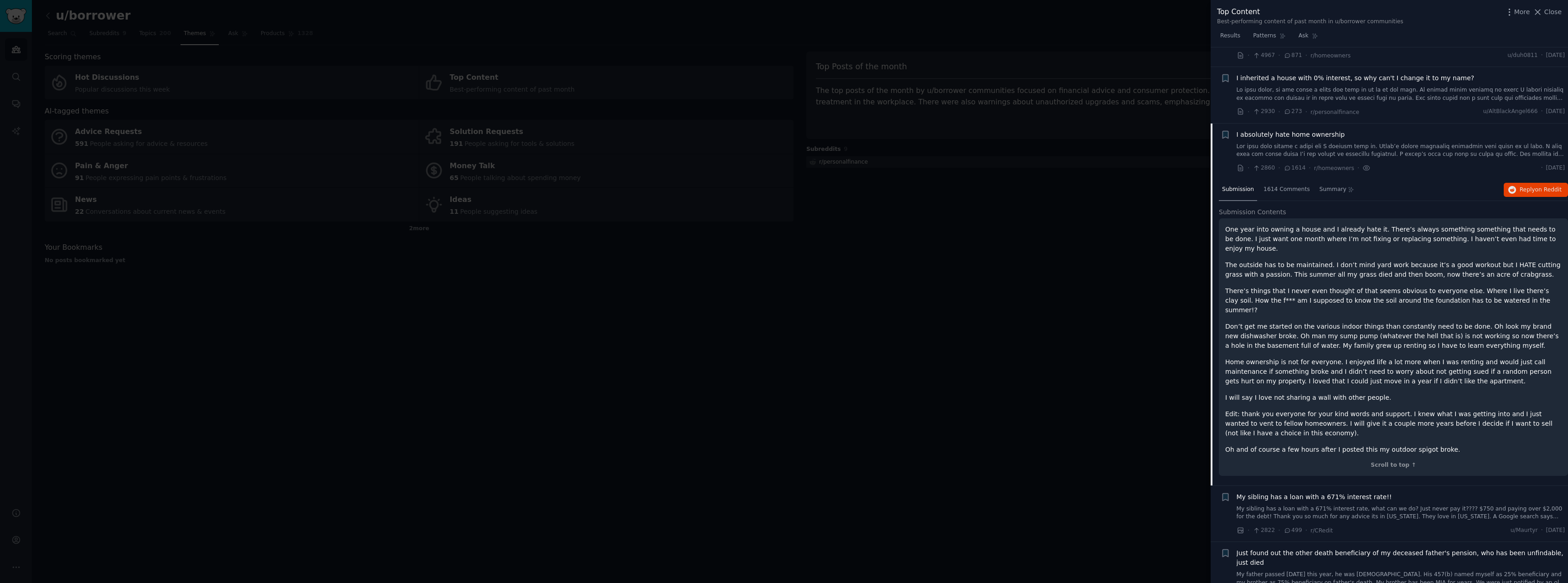
scroll to position [92, 0]
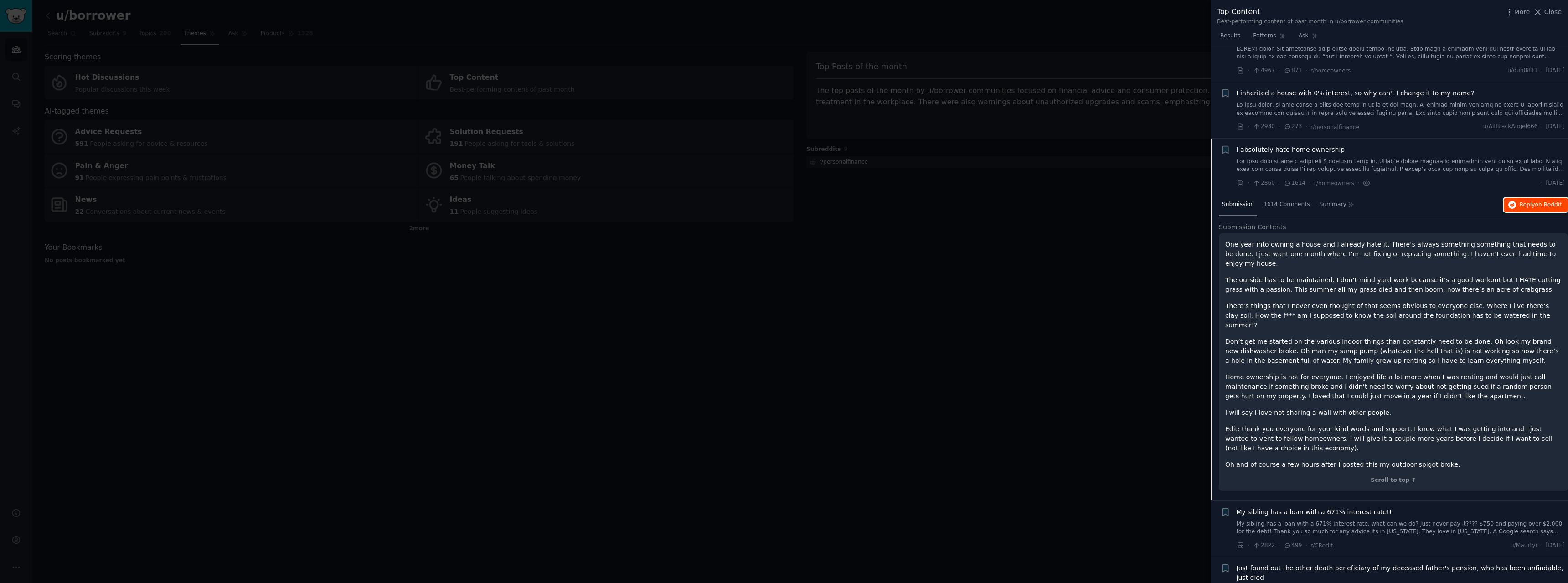
click at [1517, 202] on button "Reply on Reddit" at bounding box center [1536, 205] width 65 height 15
